Goal: Task Accomplishment & Management: Understand process/instructions

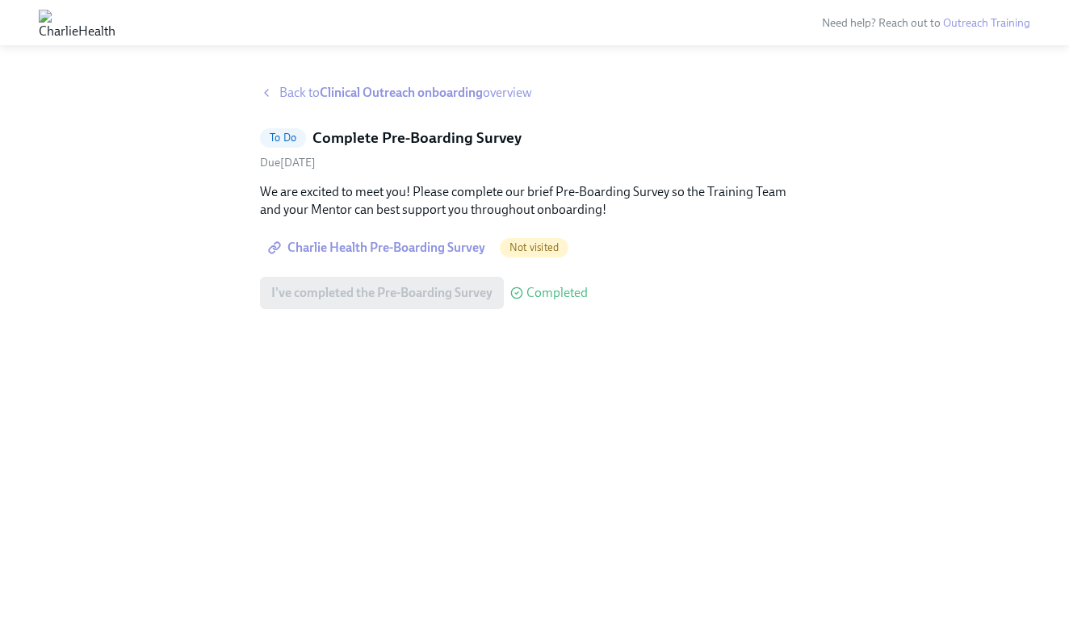
click at [413, 249] on span "Charlie Health Pre-Boarding Survey" at bounding box center [378, 248] width 214 height 16
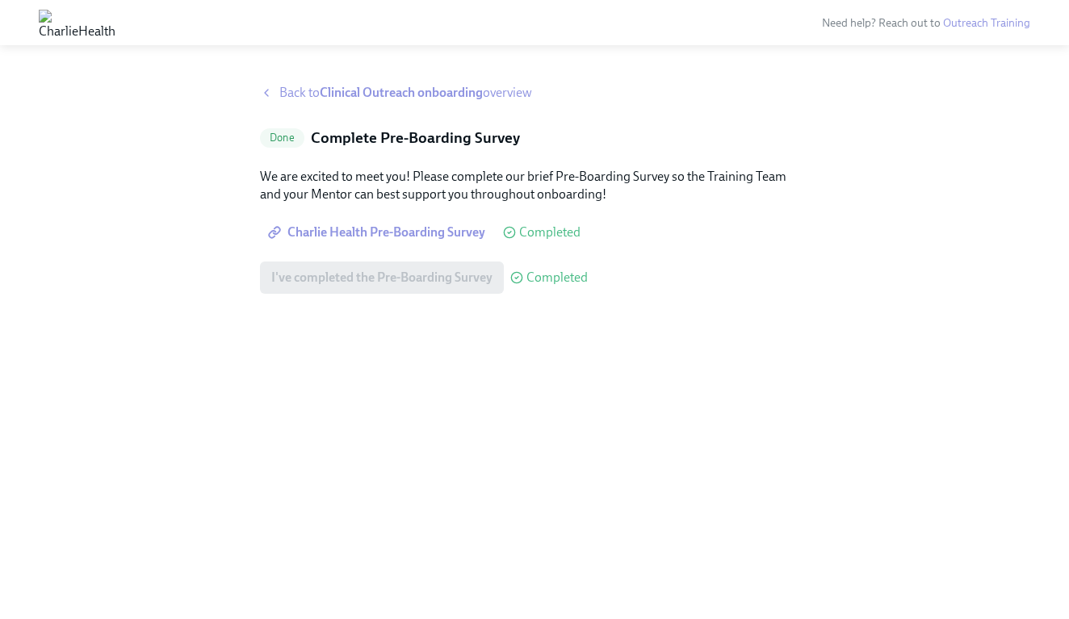
click at [283, 90] on span "Back to Clinical Outreach onboarding overview" at bounding box center [405, 93] width 253 height 18
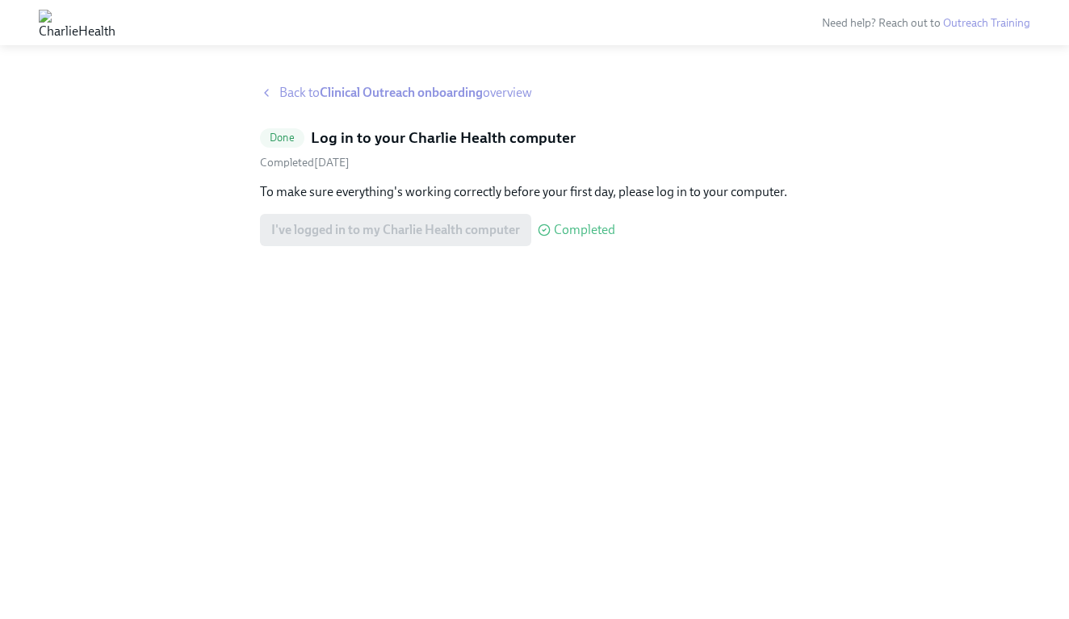
click at [410, 91] on strong "Clinical Outreach onboarding" at bounding box center [401, 92] width 163 height 15
